Goal: Information Seeking & Learning: Understand process/instructions

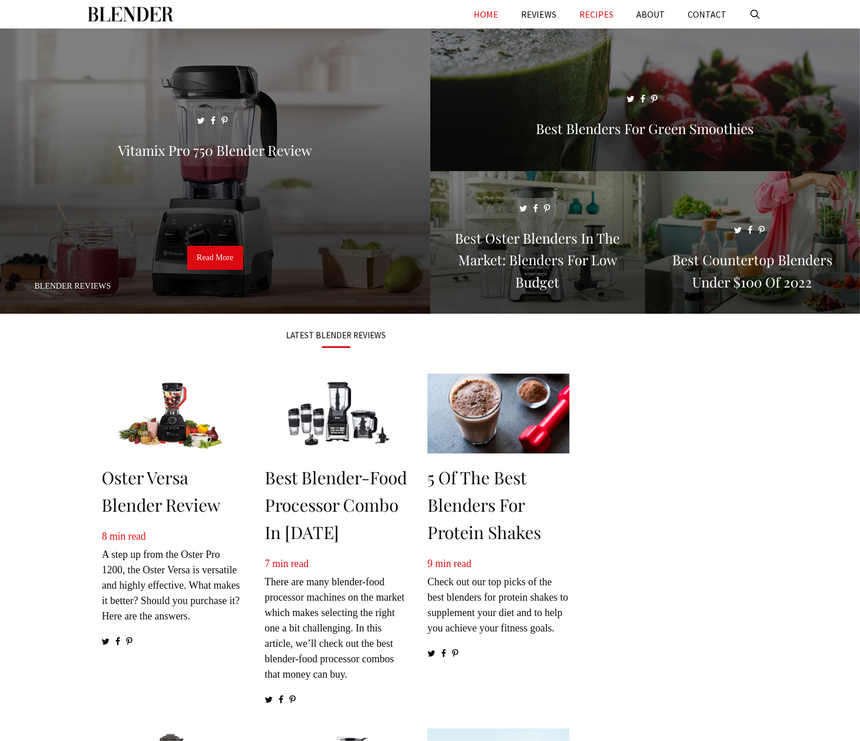
click at [603, 14] on link "RECIPES" at bounding box center [596, 14] width 57 height 29
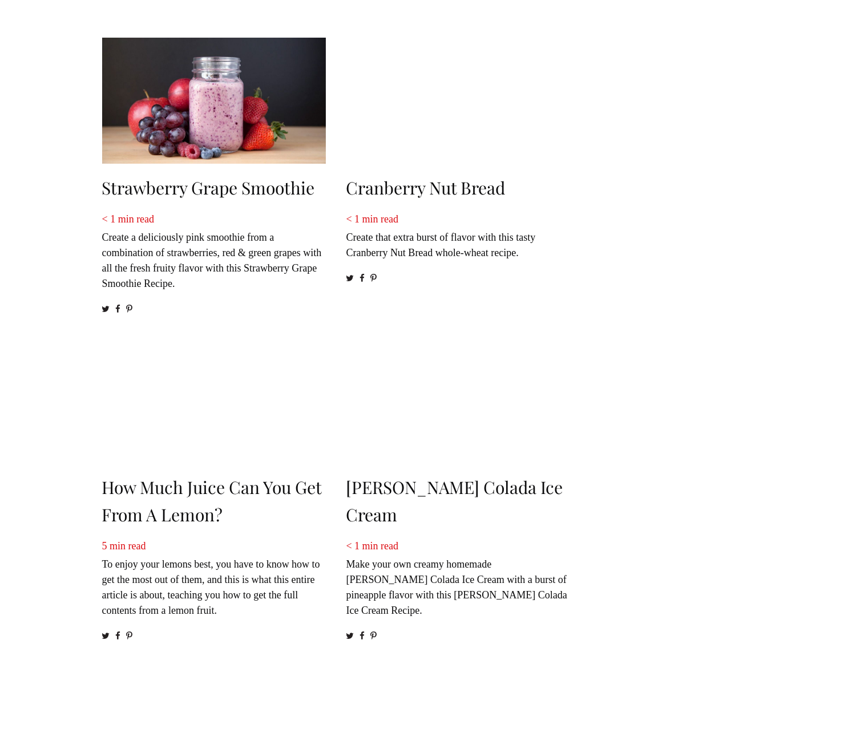
scroll to position [171, 0]
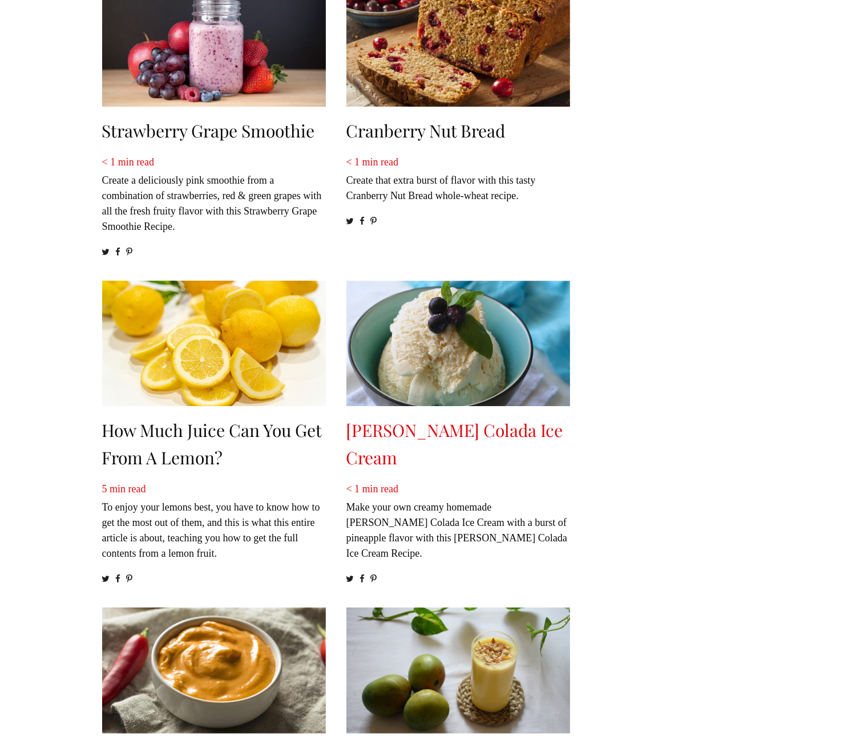
click at [405, 426] on link "Piña Colada Ice Cream" at bounding box center [454, 444] width 217 height 50
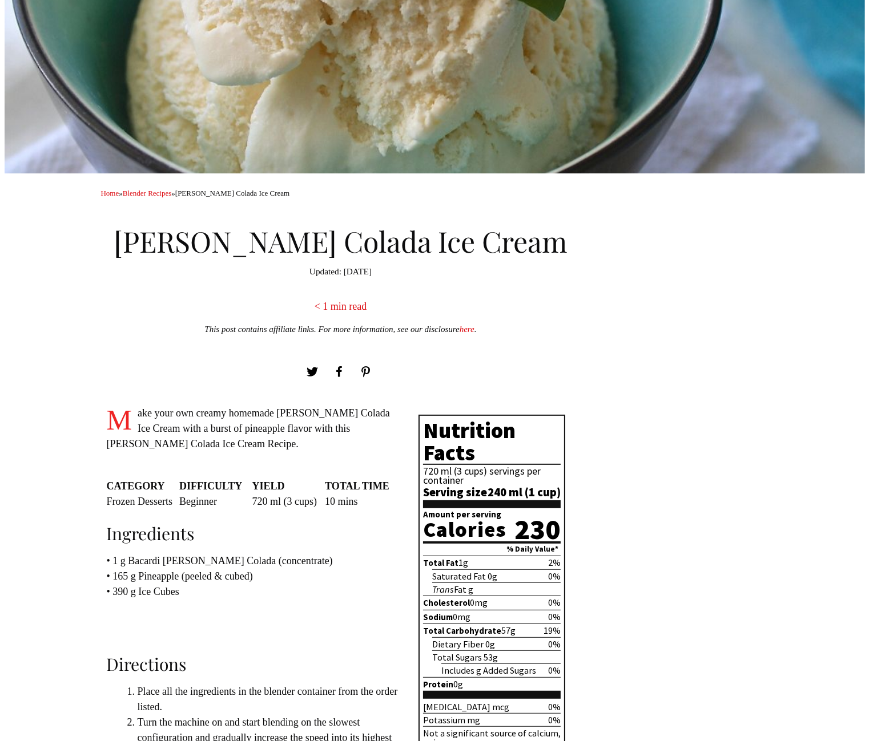
scroll to position [485, 0]
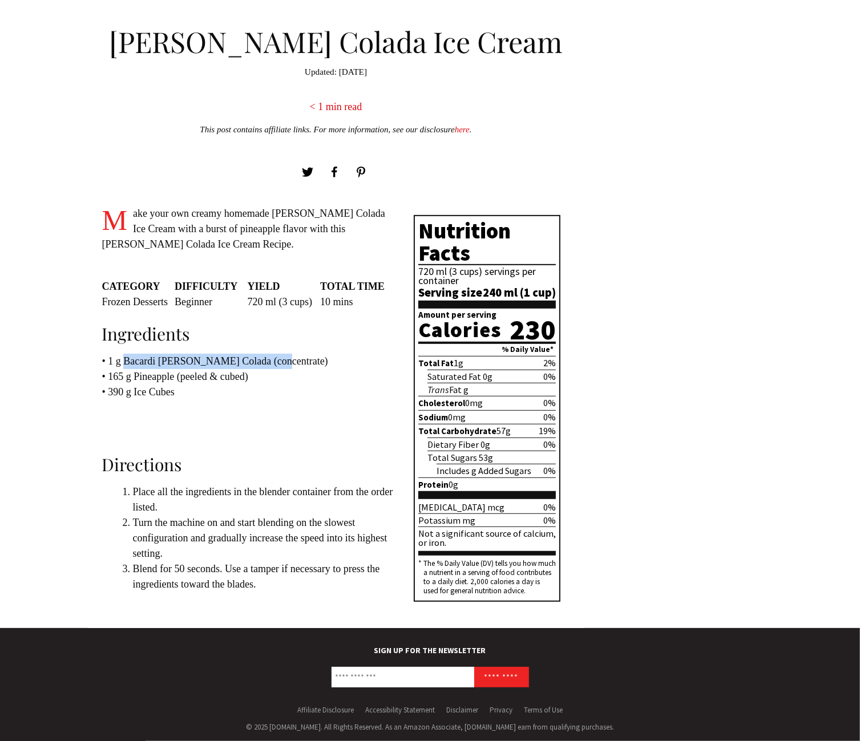
copy p "Bacardi [PERSON_NAME] Colada (concentrate)"
drag, startPoint x: 124, startPoint y: 363, endPoint x: 293, endPoint y: 356, distance: 168.5
click at [293, 356] on p "• 1 g Bacardi [PERSON_NAME] Colada (concentrate) • 165 g Pineapple (peeled & cu…" at bounding box center [247, 377] width 291 height 46
